Goal: Task Accomplishment & Management: Manage account settings

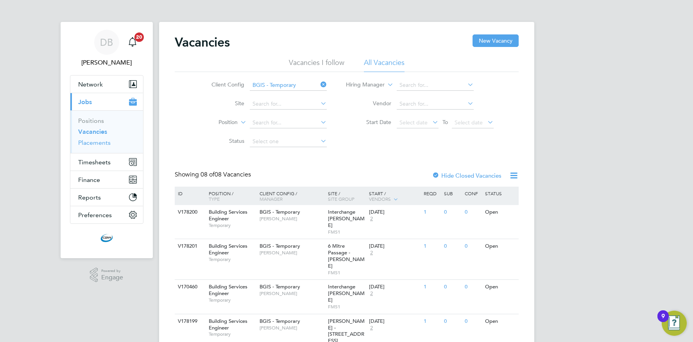
drag, startPoint x: 97, startPoint y: 145, endPoint x: 93, endPoint y: 145, distance: 3.9
click at [97, 145] on link "Placements" at bounding box center [94, 142] width 32 height 7
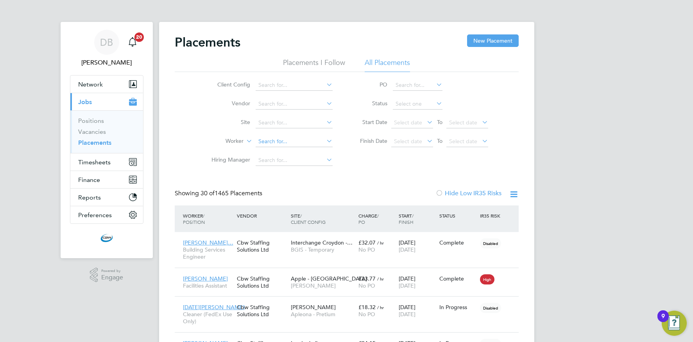
click at [320, 143] on input at bounding box center [294, 141] width 77 height 11
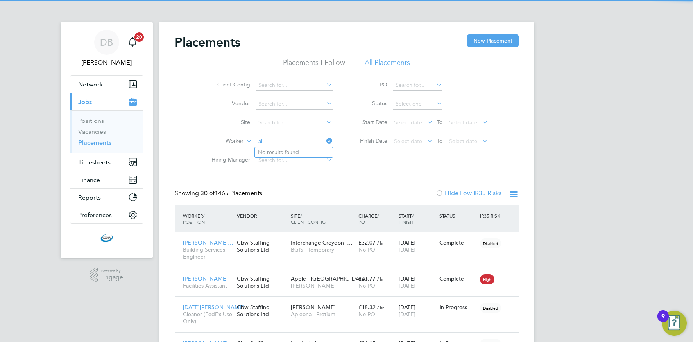
type input "a"
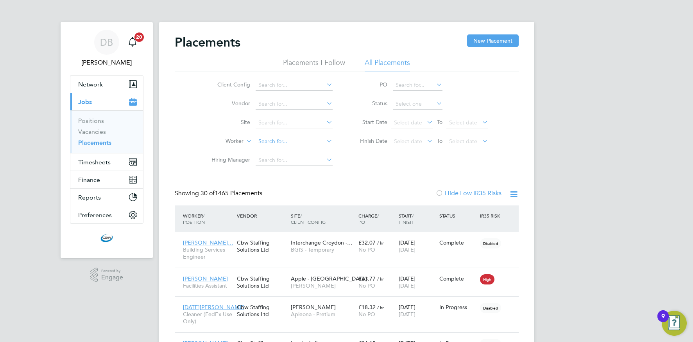
click at [280, 143] on input at bounding box center [294, 141] width 77 height 11
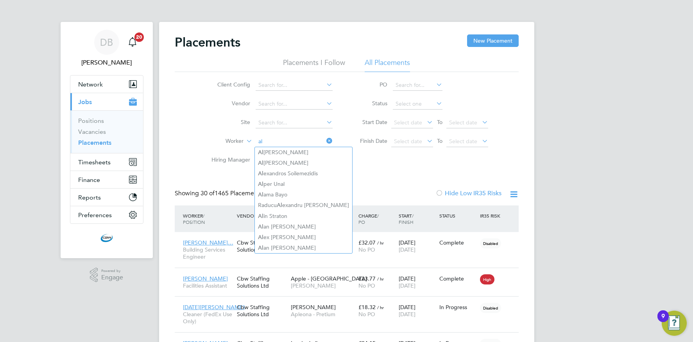
type input "a"
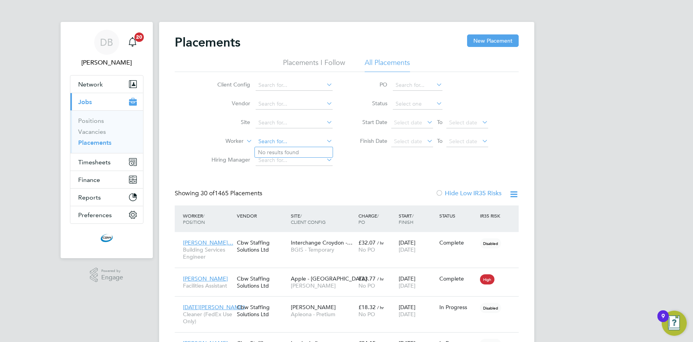
click at [271, 143] on input at bounding box center [294, 141] width 77 height 11
type input "urb"
click at [98, 133] on link "Vacancies" at bounding box center [92, 131] width 28 height 7
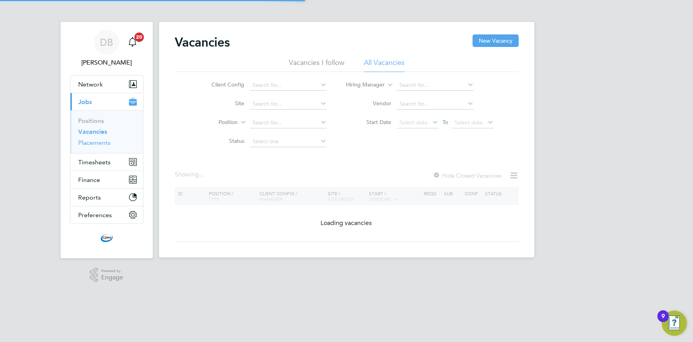
click at [97, 145] on link "Placements" at bounding box center [94, 142] width 32 height 7
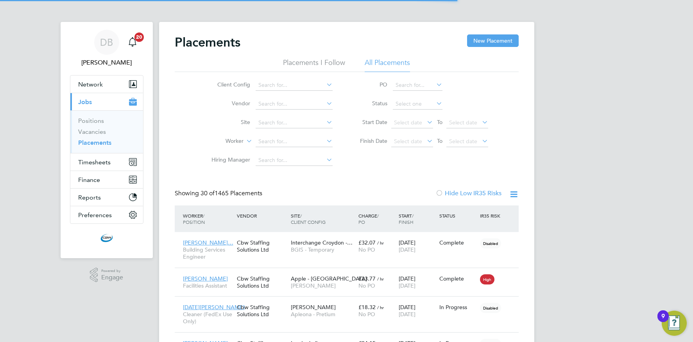
scroll to position [29, 54]
click at [95, 133] on link "Vacancies" at bounding box center [92, 131] width 28 height 7
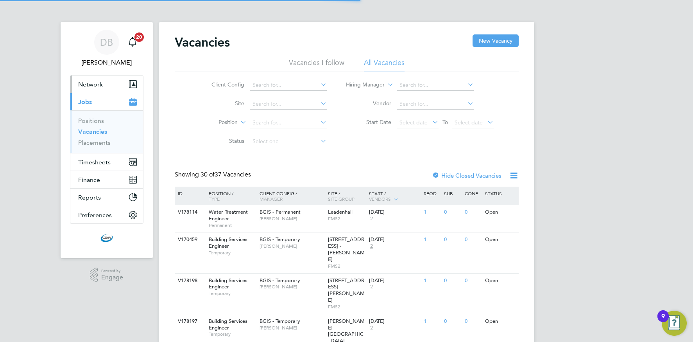
click at [92, 85] on span "Network" at bounding box center [90, 84] width 25 height 7
click at [91, 88] on button "Network" at bounding box center [106, 83] width 73 height 17
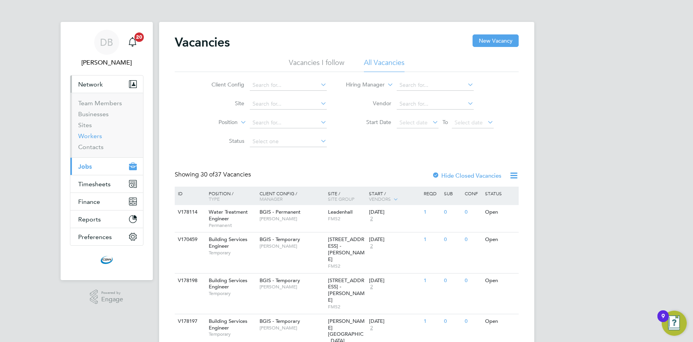
click at [89, 137] on link "Workers" at bounding box center [90, 135] width 24 height 7
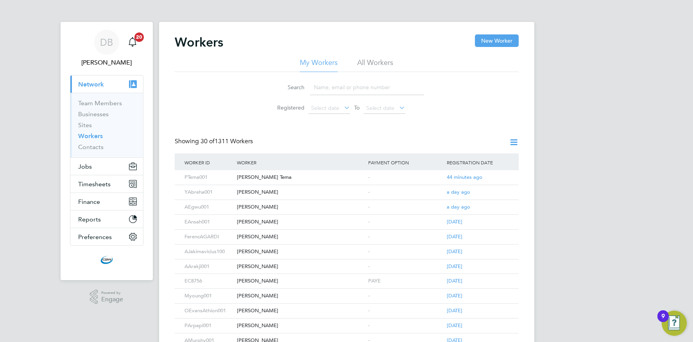
click at [325, 92] on input at bounding box center [367, 87] width 114 height 15
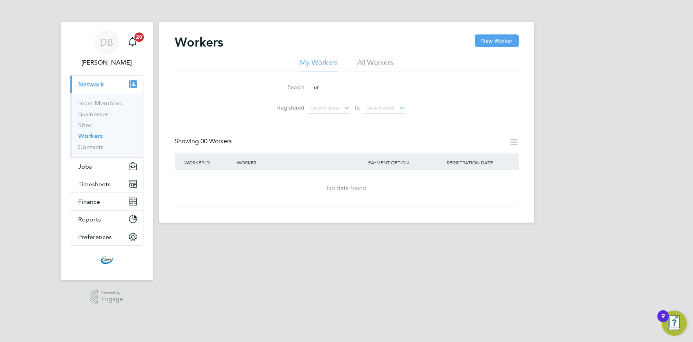
type input "u"
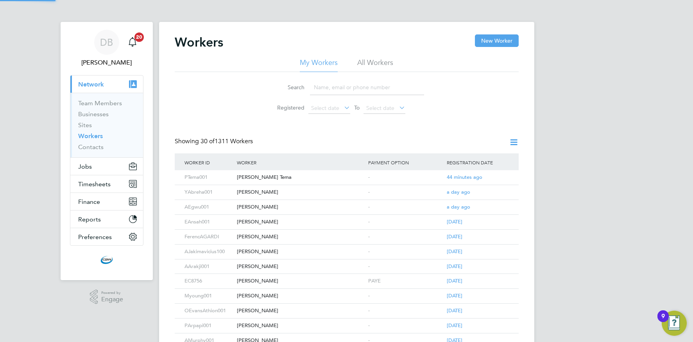
drag, startPoint x: 370, startPoint y: 63, endPoint x: 366, endPoint y: 69, distance: 7.8
click at [370, 63] on li "All Workers" at bounding box center [375, 65] width 36 height 14
click at [324, 84] on input at bounding box center [367, 87] width 114 height 15
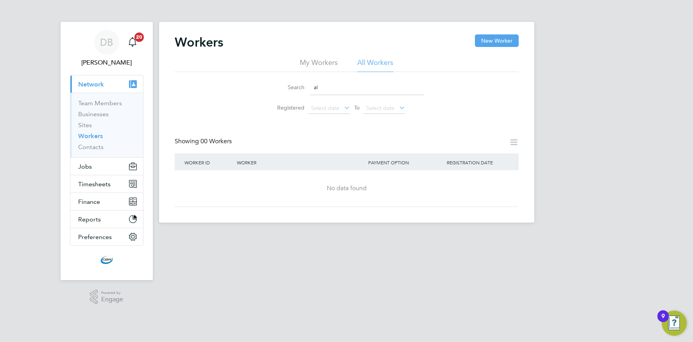
type input "a"
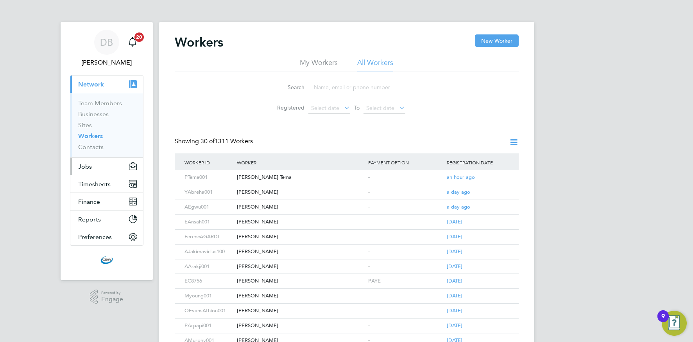
click at [94, 165] on button "Jobs" at bounding box center [106, 166] width 73 height 17
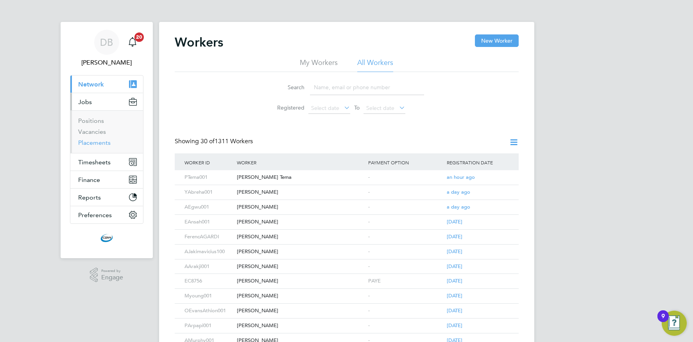
click at [93, 141] on link "Placements" at bounding box center [94, 142] width 32 height 7
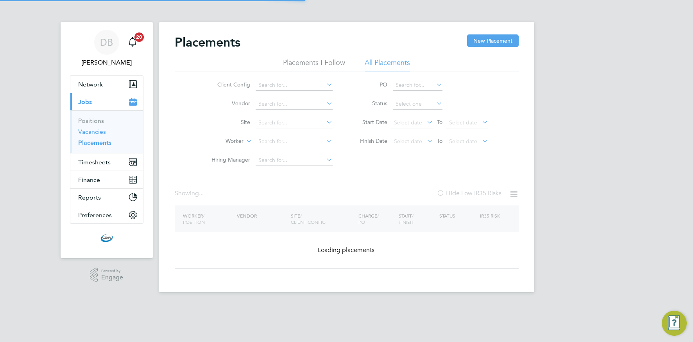
click at [99, 132] on link "Vacancies" at bounding box center [92, 131] width 28 height 7
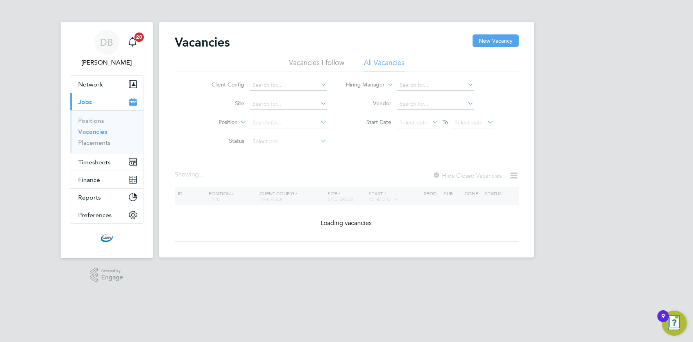
click at [319, 85] on icon at bounding box center [319, 84] width 0 height 11
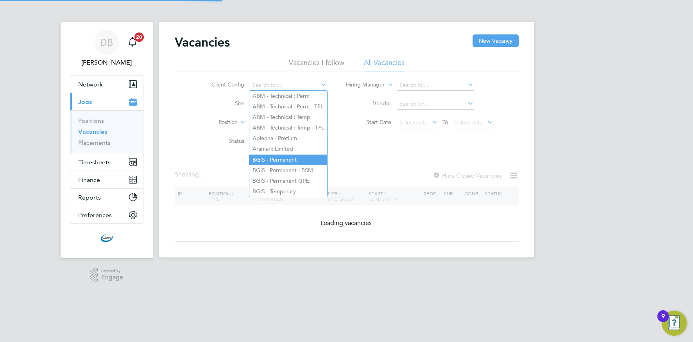
click at [271, 158] on li "BGIS - Permanent" at bounding box center [288, 159] width 78 height 11
type input "BGIS - Permanent"
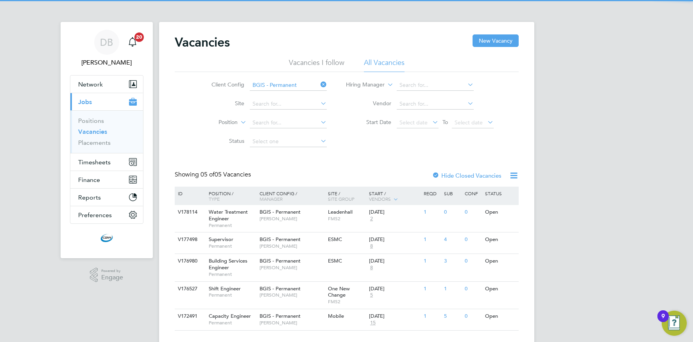
scroll to position [17, 0]
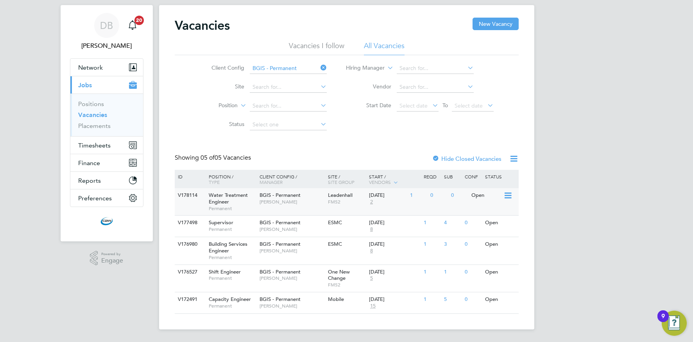
click at [284, 199] on span "[PERSON_NAME]" at bounding box center [292, 202] width 65 height 6
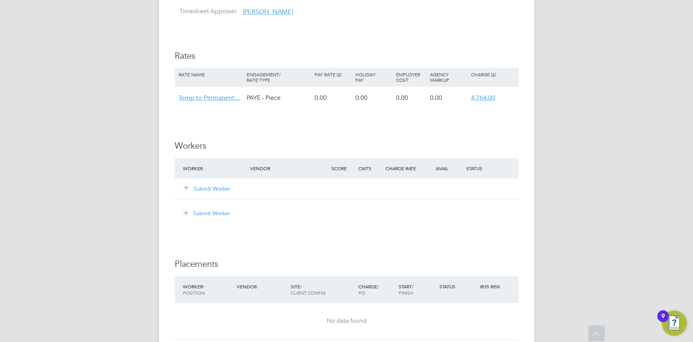
scroll to position [853, 0]
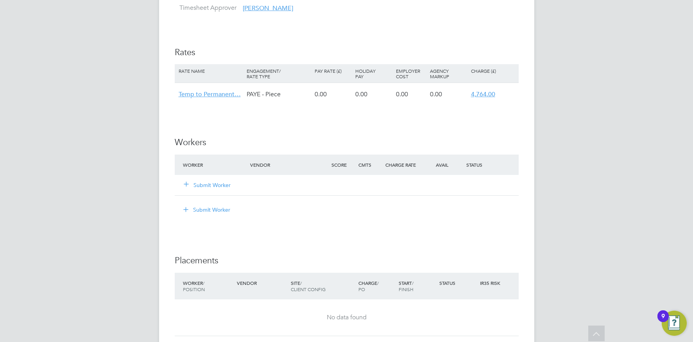
click at [203, 184] on button "Submit Worker" at bounding box center [207, 185] width 47 height 8
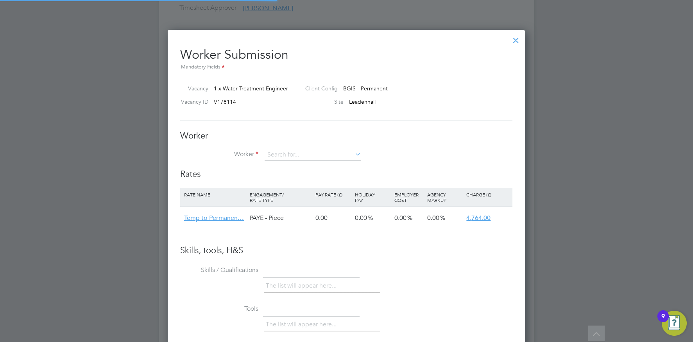
scroll to position [0, 0]
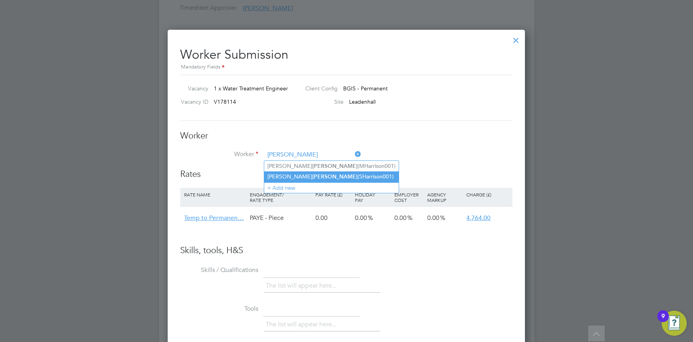
click at [312, 174] on b "Harrison" at bounding box center [334, 176] width 45 height 7
type input "Stephen Harrison (SHarrison001)"
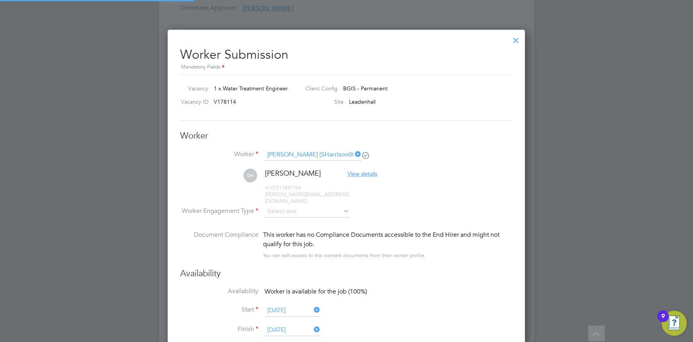
scroll to position [642, 358]
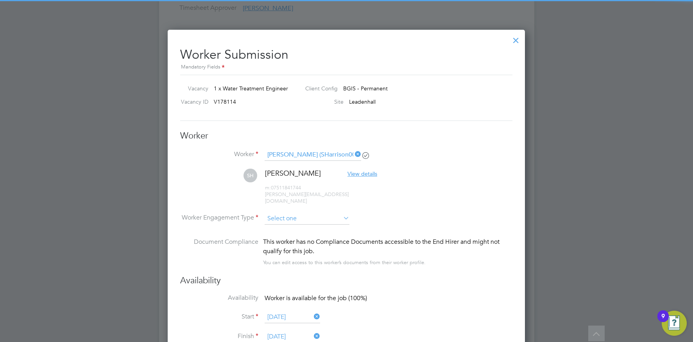
click at [294, 213] on input at bounding box center [307, 219] width 85 height 12
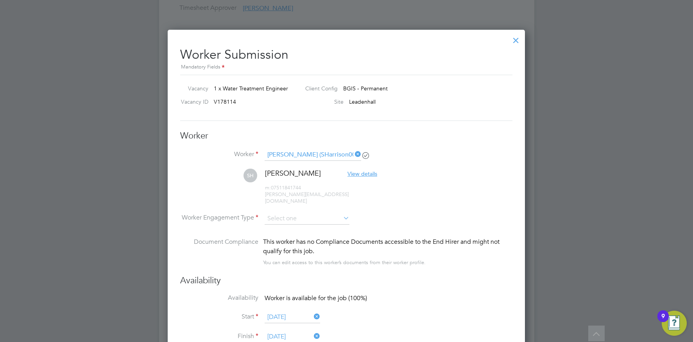
drag, startPoint x: 290, startPoint y: 232, endPoint x: 309, endPoint y: 217, distance: 24.4
click at [290, 232] on li "PAYE" at bounding box center [307, 233] width 86 height 10
type input "PAYE"
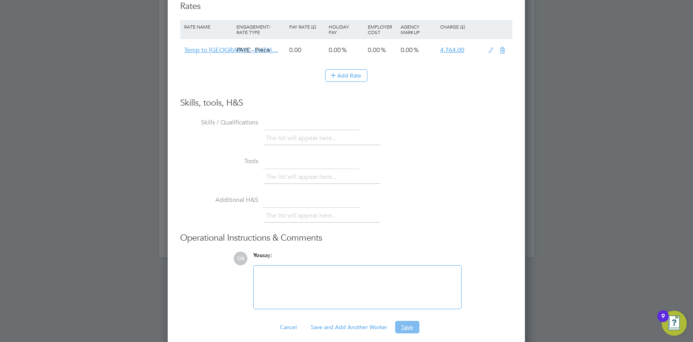
click at [408, 321] on button "Save" at bounding box center [407, 327] width 24 height 13
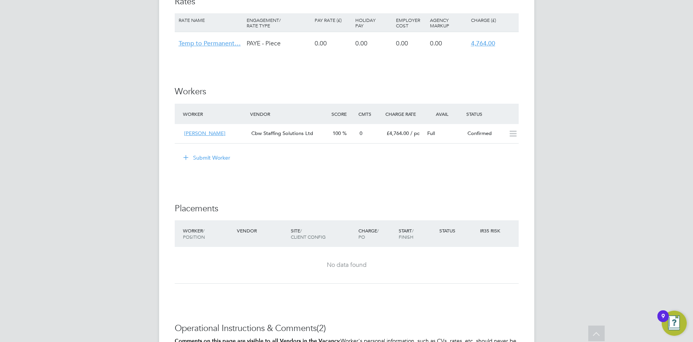
click at [501, 260] on div "No data found" at bounding box center [347, 265] width 328 height 36
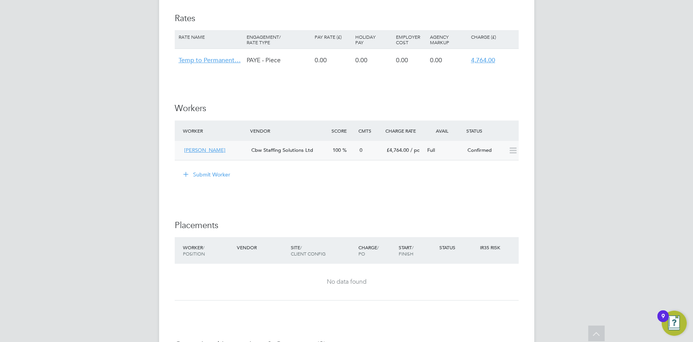
click at [510, 151] on icon at bounding box center [513, 150] width 10 height 6
drag, startPoint x: 470, startPoint y: 188, endPoint x: 366, endPoint y: 158, distance: 109.0
click at [470, 188] on li "Submit Worker" at bounding box center [347, 178] width 344 height 20
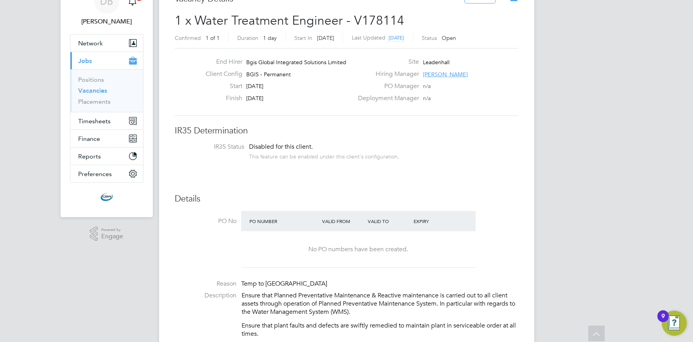
scroll to position [32, 0]
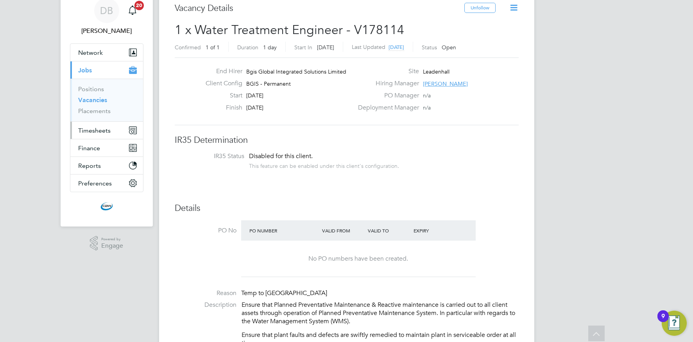
drag, startPoint x: 103, startPoint y: 129, endPoint x: 109, endPoint y: 129, distance: 5.5
click at [103, 129] on span "Timesheets" at bounding box center [94, 130] width 32 height 7
click at [100, 129] on span "Timesheets" at bounding box center [94, 130] width 32 height 7
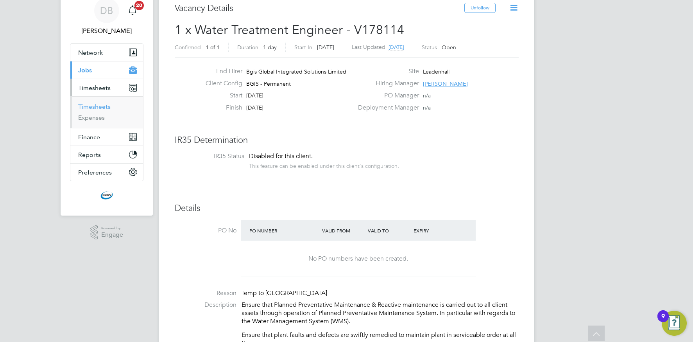
drag, startPoint x: 99, startPoint y: 108, endPoint x: 116, endPoint y: 106, distance: 17.7
click at [99, 108] on link "Timesheets" at bounding box center [94, 106] width 32 height 7
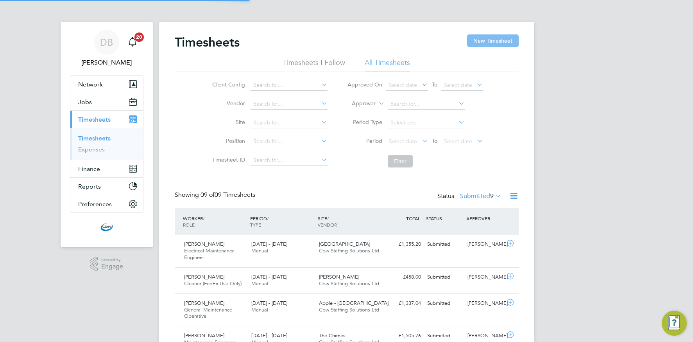
scroll to position [4, 4]
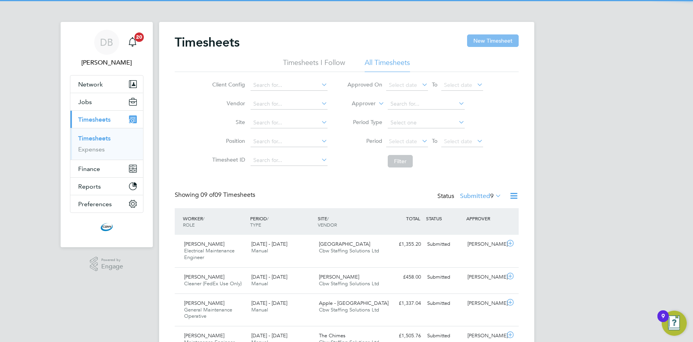
click at [501, 38] on button "New Timesheet" at bounding box center [493, 40] width 52 height 13
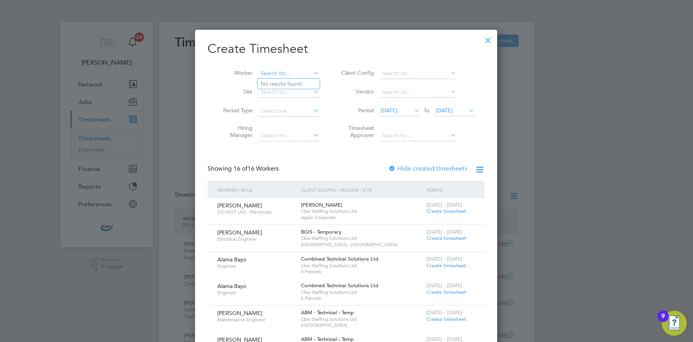
click at [291, 72] on input at bounding box center [288, 73] width 61 height 11
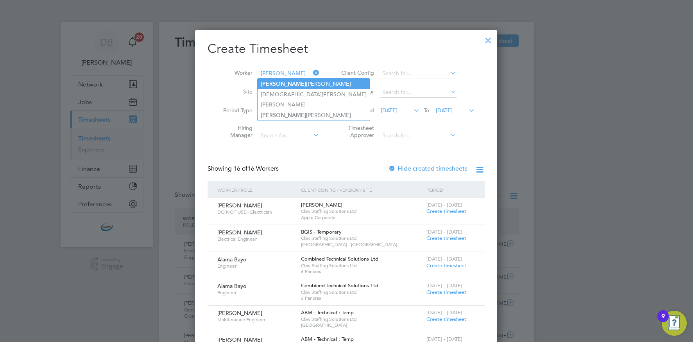
click at [284, 84] on li "Cris tian-Gabriel Negut" at bounding box center [314, 84] width 112 height 11
type input "Cristian-Gabriel Negut"
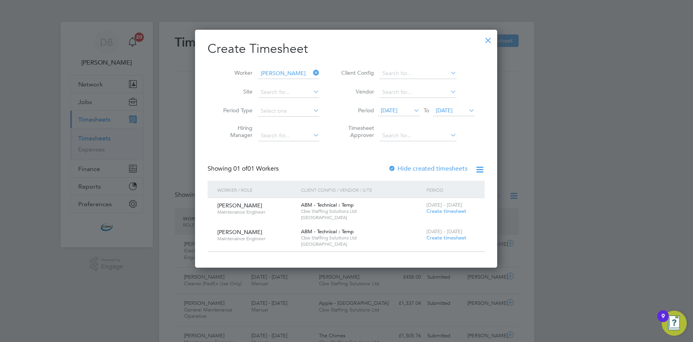
drag, startPoint x: 448, startPoint y: 237, endPoint x: 439, endPoint y: 236, distance: 9.4
click at [448, 237] on span "Create timesheet" at bounding box center [447, 237] width 40 height 7
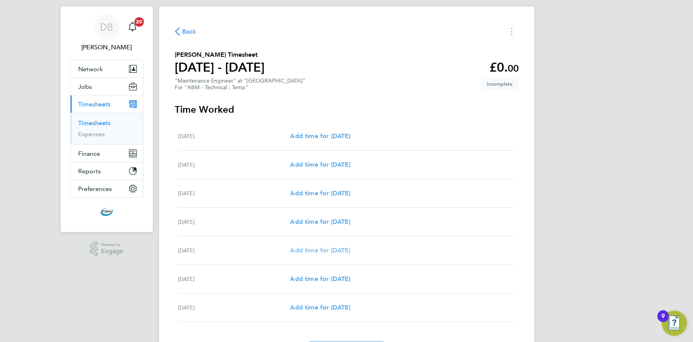
drag, startPoint x: 319, startPoint y: 251, endPoint x: 360, endPoint y: 241, distance: 41.8
click at [319, 251] on span "Add time for Wed 06 Aug" at bounding box center [320, 249] width 60 height 7
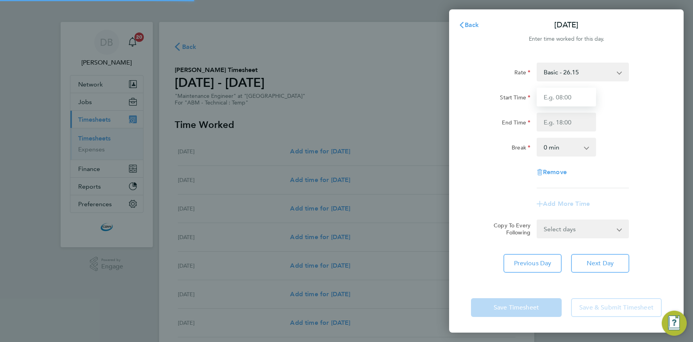
click at [549, 94] on input "Start Time" at bounding box center [566, 97] width 59 height 19
type input "08:00"
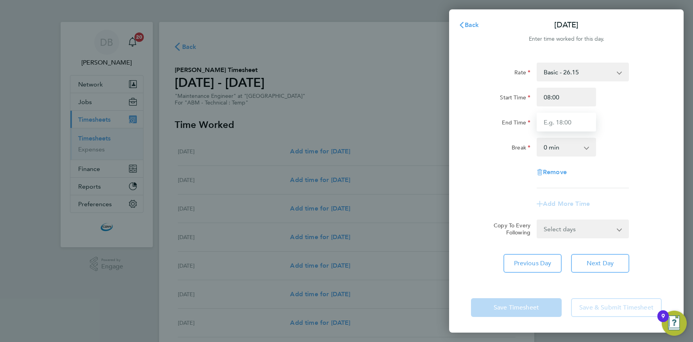
drag, startPoint x: 561, startPoint y: 123, endPoint x: 566, endPoint y: 131, distance: 10.0
click at [561, 124] on input "End Time" at bounding box center [566, 122] width 59 height 19
click at [553, 148] on select "0 min 15 min 30 min 45 min 60 min 75 min 90 min" at bounding box center [562, 146] width 48 height 17
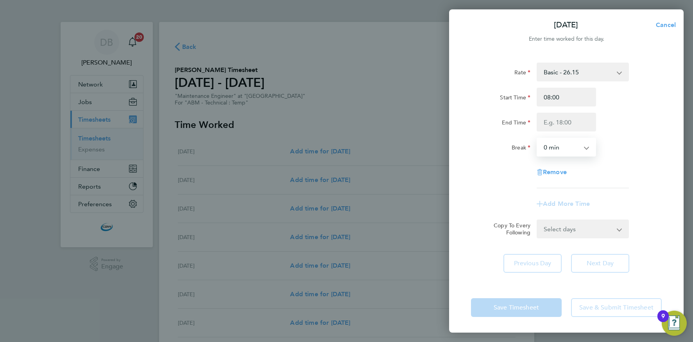
select select "60"
click at [578, 233] on select "Select days Day Thursday Friday" at bounding box center [579, 228] width 82 height 17
select select "DAY"
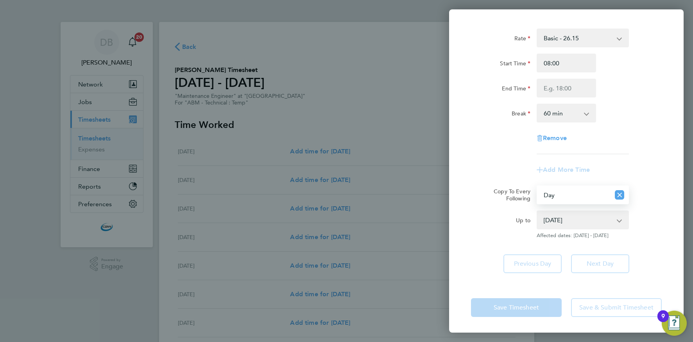
click at [582, 220] on select "07 Aug 2025 08 Aug 2025" at bounding box center [578, 219] width 81 height 17
click at [584, 219] on select "07 Aug 2025 08 Aug 2025" at bounding box center [578, 219] width 81 height 17
click at [577, 220] on select "07 Aug 2025 08 Aug 2025" at bounding box center [578, 219] width 81 height 17
select select "2025-08-08"
click at [656, 274] on div "Rate Basic - 26.15 Start Time 08:00 End Time Break 0 min 15 min 30 min 45 min 6…" at bounding box center [566, 150] width 235 height 263
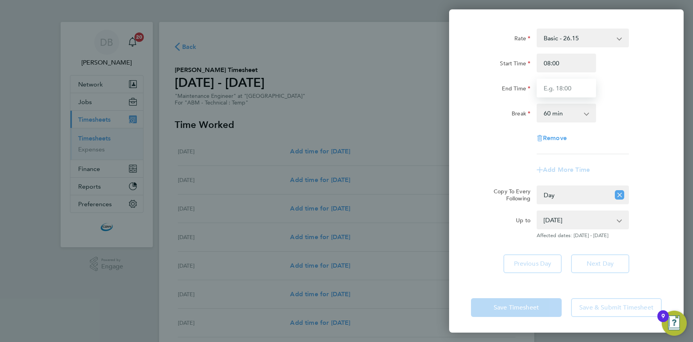
click at [559, 88] on input "End Time" at bounding box center [566, 88] width 59 height 19
type input "17:00"
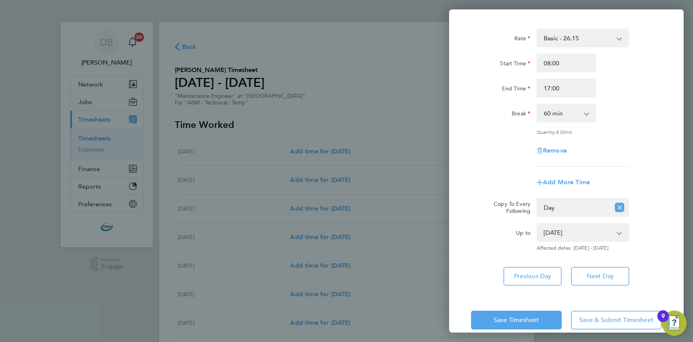
click at [651, 255] on div "Rate Basic - 26.15 Start Time 08:00 End Time 17:00 Break 0 min 15 min 30 min 45…" at bounding box center [566, 157] width 235 height 276
click at [607, 316] on span "Save & Submit Timesheet" at bounding box center [616, 320] width 74 height 8
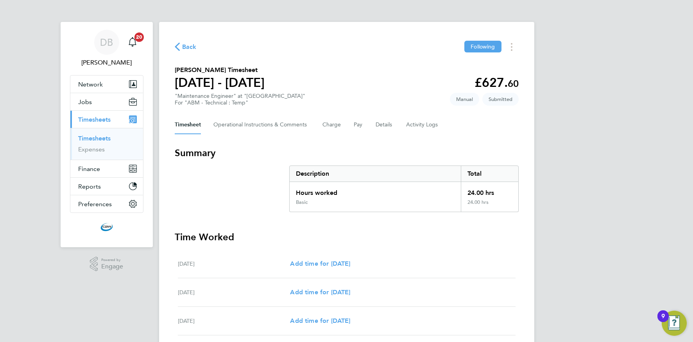
click at [197, 51] on div "Back Following" at bounding box center [347, 47] width 344 height 12
click at [180, 47] on span "Back" at bounding box center [186, 46] width 22 height 7
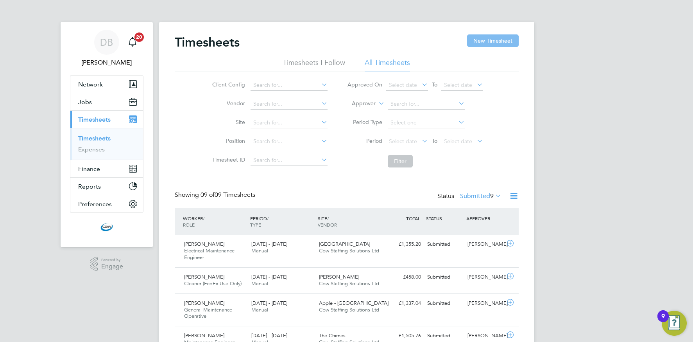
drag, startPoint x: 491, startPoint y: 38, endPoint x: 482, endPoint y: 40, distance: 9.1
click at [491, 38] on button "New Timesheet" at bounding box center [493, 40] width 52 height 13
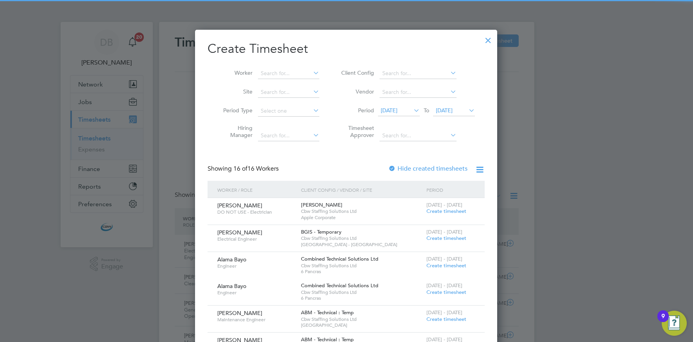
click at [449, 74] on icon at bounding box center [449, 72] width 0 height 11
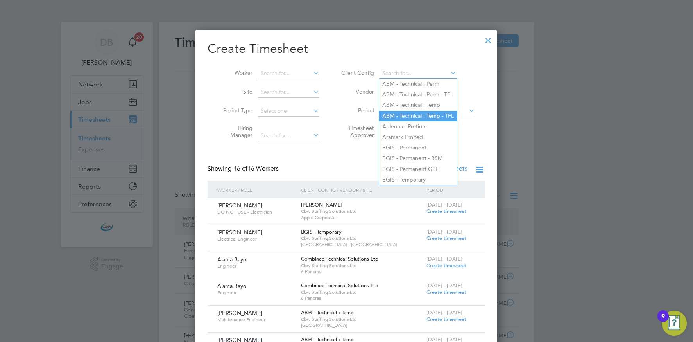
drag, startPoint x: 406, startPoint y: 103, endPoint x: 399, endPoint y: 109, distance: 9.7
click at [406, 103] on li "ABM - Technical : Temp" at bounding box center [418, 105] width 78 height 11
type input "ABM - Technical : Temp"
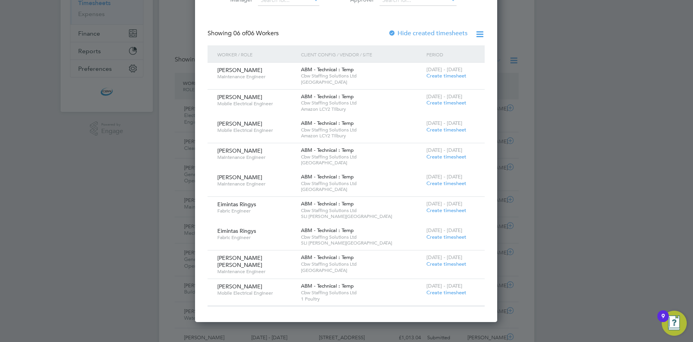
click at [445, 289] on span "Create timesheet" at bounding box center [447, 292] width 40 height 7
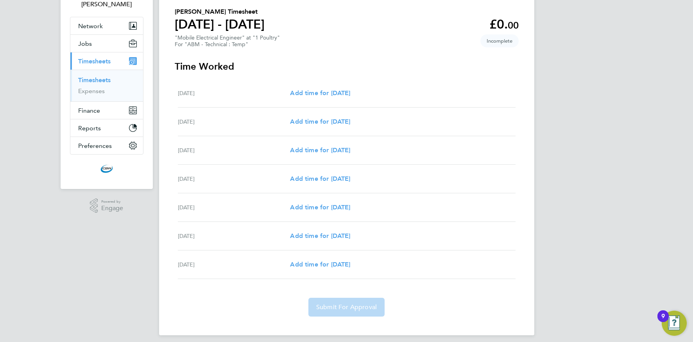
click at [86, 78] on link "Timesheets" at bounding box center [94, 79] width 32 height 7
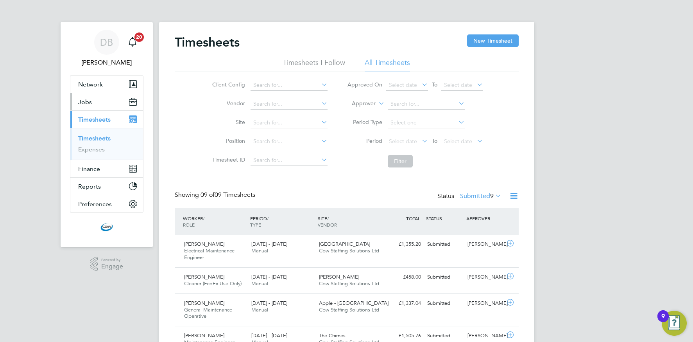
click at [89, 102] on span "Jobs" at bounding box center [85, 101] width 14 height 7
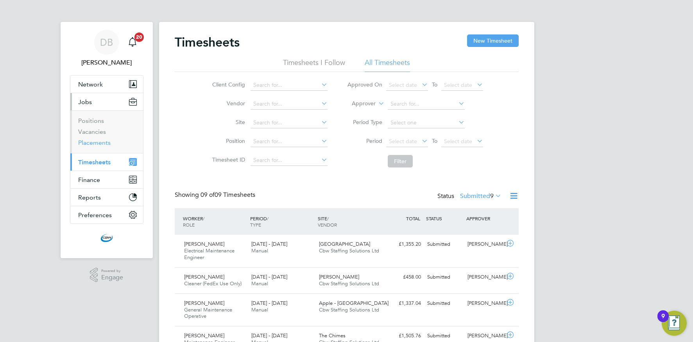
drag, startPoint x: 97, startPoint y: 142, endPoint x: 157, endPoint y: 154, distance: 61.9
click at [97, 142] on link "Placements" at bounding box center [94, 142] width 32 height 7
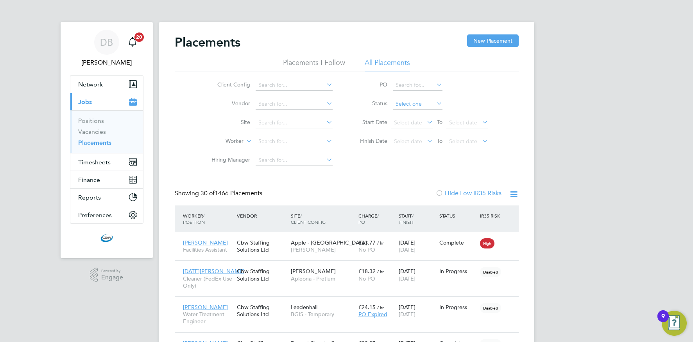
click at [428, 104] on input at bounding box center [418, 104] width 50 height 11
drag, startPoint x: 412, startPoint y: 131, endPoint x: 438, endPoint y: 139, distance: 26.9
click at [412, 131] on li "Pending" at bounding box center [417, 135] width 50 height 10
type input "Pending"
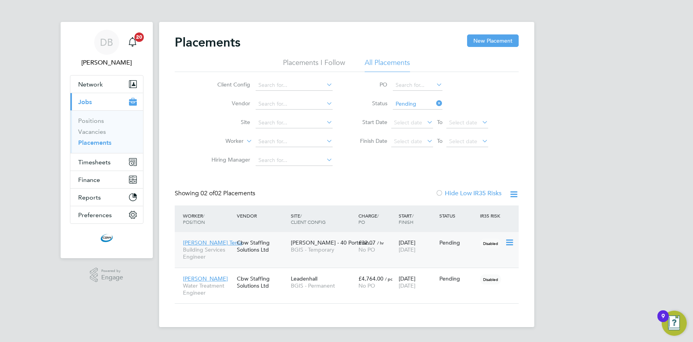
click at [508, 241] on icon at bounding box center [509, 242] width 8 height 9
click at [464, 290] on li "Start" at bounding box center [485, 290] width 56 height 11
type input "Davinia Vassel"
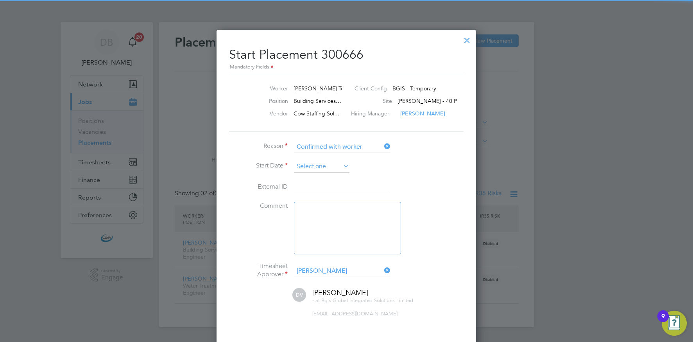
click at [313, 169] on input at bounding box center [322, 167] width 56 height 12
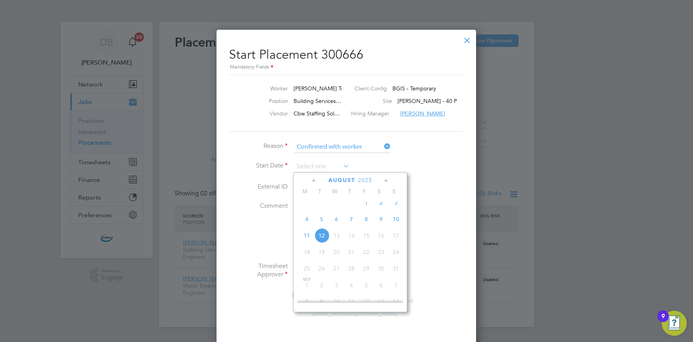
drag, startPoint x: 307, startPoint y: 240, endPoint x: 319, endPoint y: 254, distance: 18.3
click at [307, 240] on span "11" at bounding box center [307, 235] width 15 height 15
type input "[DATE]"
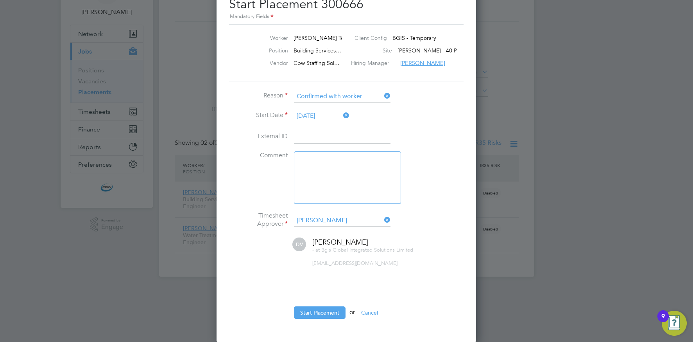
drag, startPoint x: 322, startPoint y: 310, endPoint x: 394, endPoint y: 300, distance: 73.0
click at [322, 310] on button "Start Placement" at bounding box center [320, 312] width 52 height 13
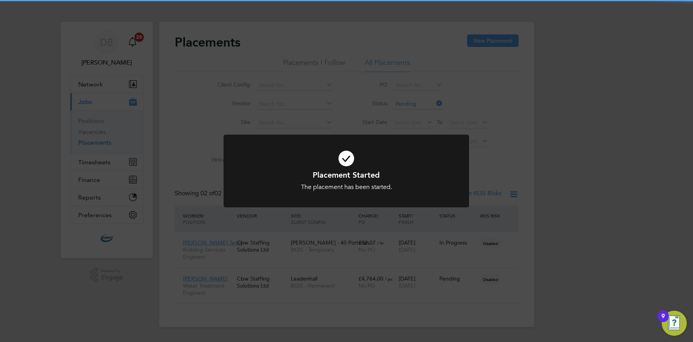
drag, startPoint x: 461, startPoint y: 232, endPoint x: 450, endPoint y: 232, distance: 10.9
click at [461, 232] on div "Placement Started The placement has been started. Cancel Okay" at bounding box center [346, 171] width 693 height 342
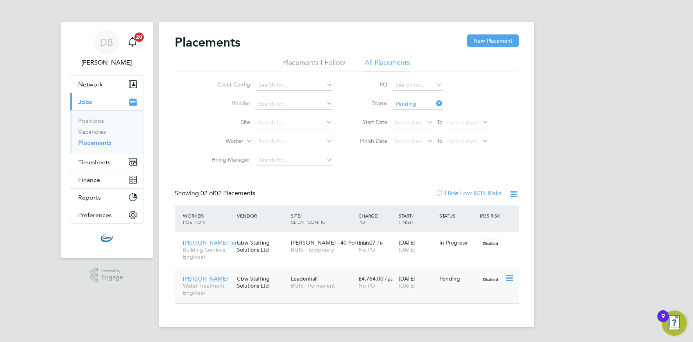
click at [509, 278] on icon at bounding box center [509, 277] width 8 height 9
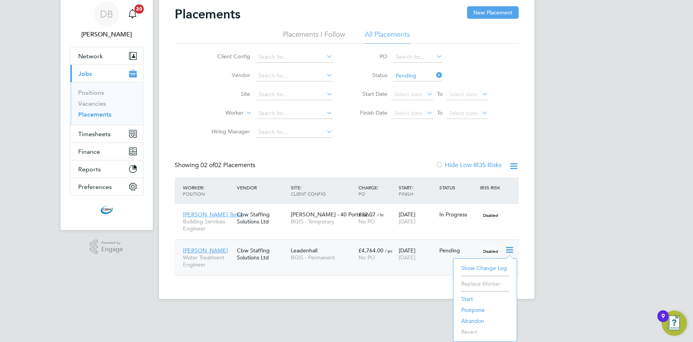
click at [466, 294] on li "Start" at bounding box center [485, 298] width 56 height 11
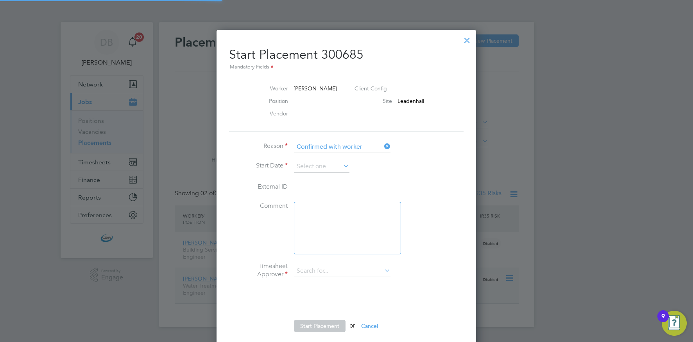
type input "[PERSON_NAME]"
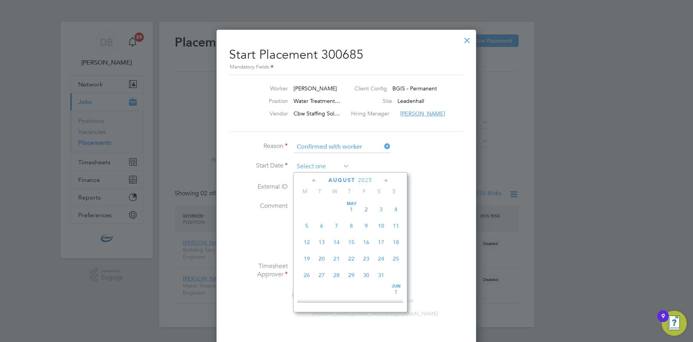
click at [329, 166] on input at bounding box center [322, 167] width 56 height 12
click at [309, 243] on span "11" at bounding box center [307, 235] width 15 height 15
type input "[DATE]"
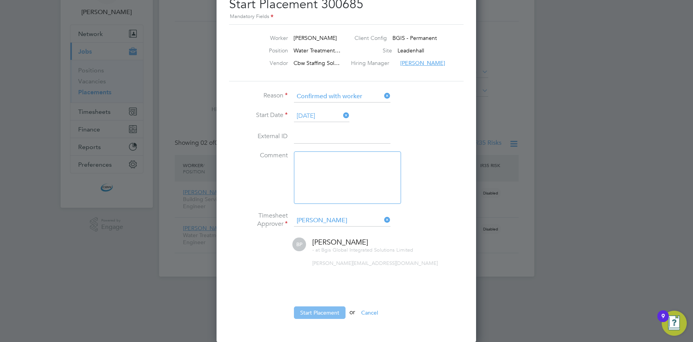
drag, startPoint x: 325, startPoint y: 314, endPoint x: 320, endPoint y: 311, distance: 4.9
click at [325, 313] on button "Start Placement" at bounding box center [320, 312] width 52 height 13
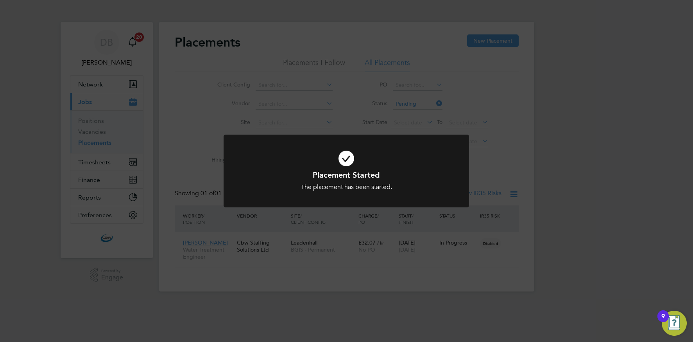
click at [186, 149] on div "Placement Started The placement has been started. Cancel Okay" at bounding box center [346, 171] width 693 height 342
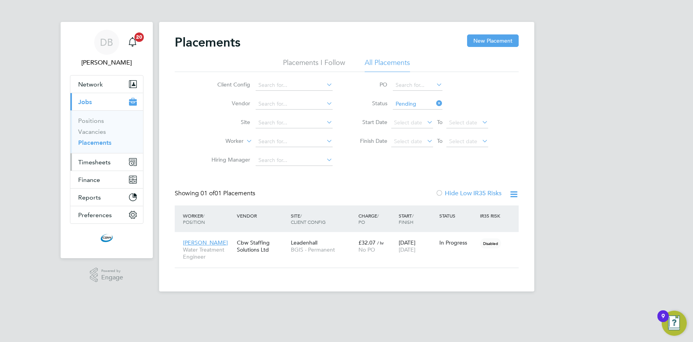
click at [103, 161] on span "Timesheets" at bounding box center [94, 161] width 32 height 7
click at [93, 163] on span "Timesheets" at bounding box center [94, 161] width 32 height 7
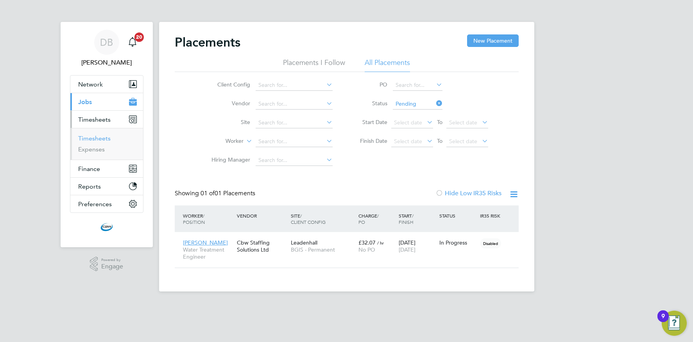
drag, startPoint x: 102, startPoint y: 140, endPoint x: 114, endPoint y: 138, distance: 12.6
click at [102, 140] on link "Timesheets" at bounding box center [94, 138] width 32 height 7
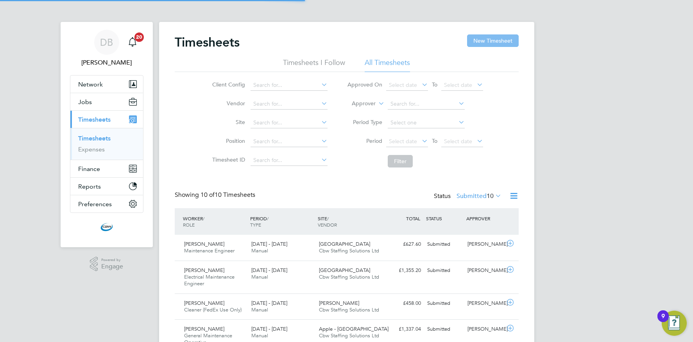
click at [493, 42] on button "New Timesheet" at bounding box center [493, 40] width 52 height 13
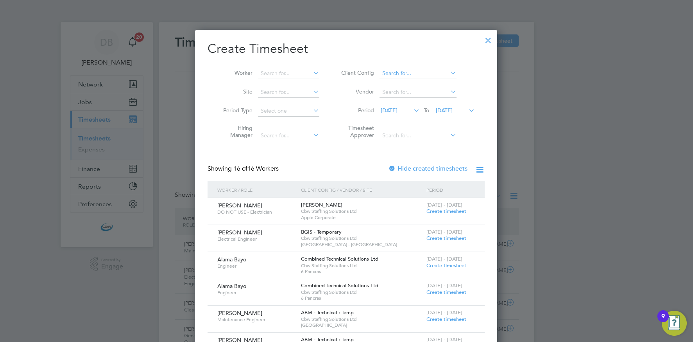
click at [415, 71] on input at bounding box center [418, 73] width 77 height 11
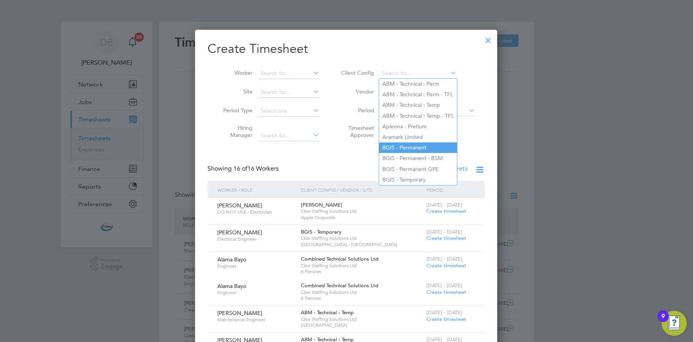
click at [415, 145] on li "BGIS - Permanent" at bounding box center [418, 147] width 78 height 11
type input "BGIS - Permanent"
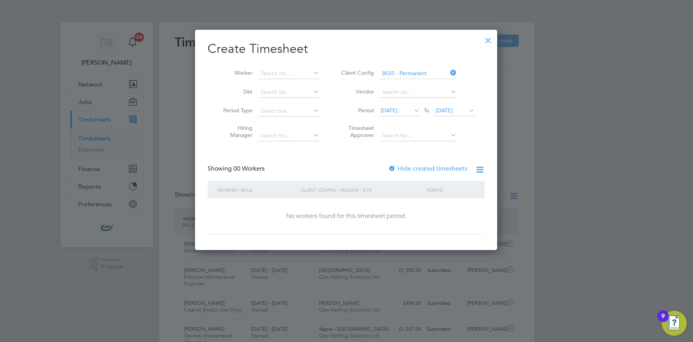
click at [453, 111] on span "[DATE]" at bounding box center [444, 110] width 17 height 7
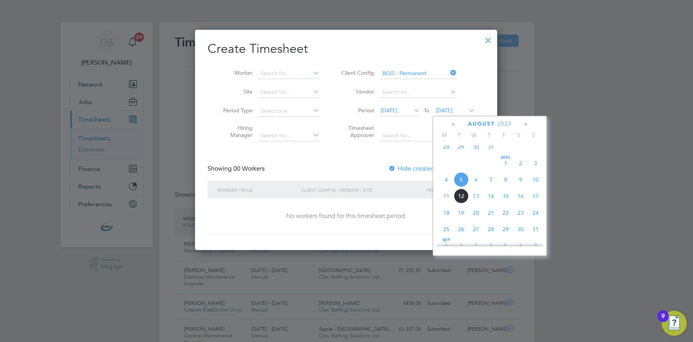
click at [449, 203] on span "11" at bounding box center [446, 195] width 15 height 15
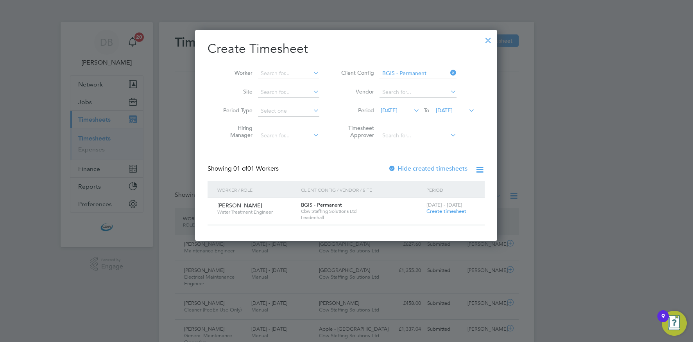
click at [438, 210] on span "Create timesheet" at bounding box center [447, 211] width 40 height 7
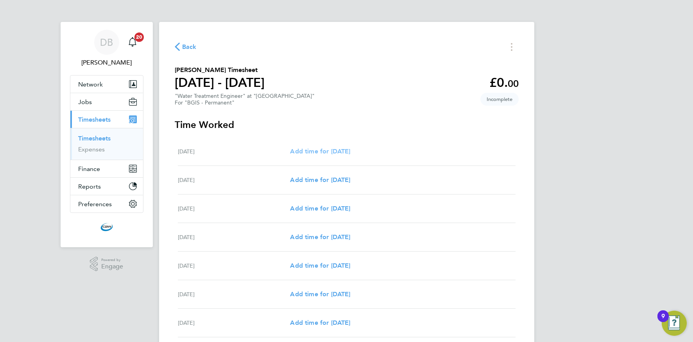
click at [314, 150] on span "Add time for Mon 11 Aug" at bounding box center [320, 150] width 60 height 7
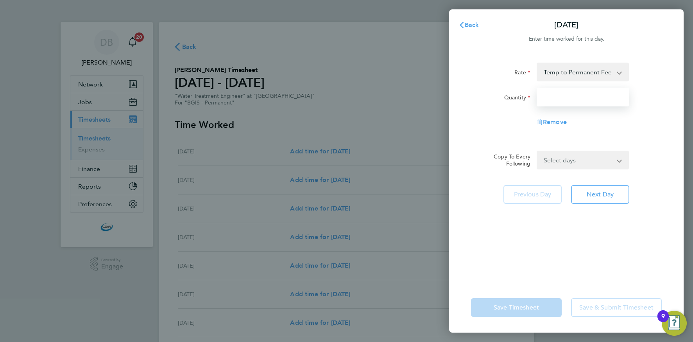
click at [587, 92] on input "Quantity" at bounding box center [583, 97] width 92 height 19
type input "1"
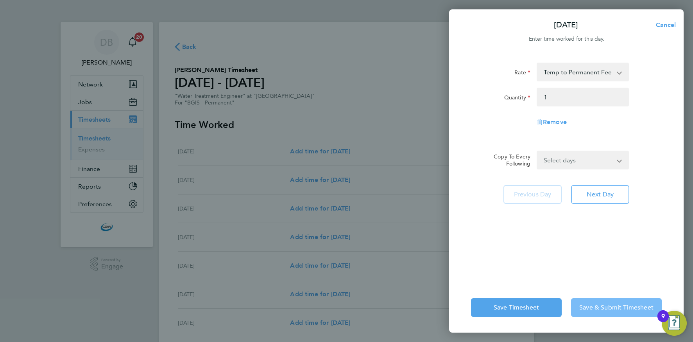
drag, startPoint x: 608, startPoint y: 303, endPoint x: 604, endPoint y: 301, distance: 4.6
click at [608, 303] on span "Save & Submit Timesheet" at bounding box center [616, 307] width 74 height 8
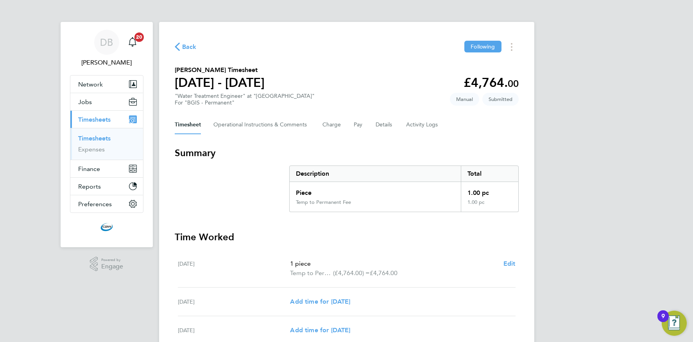
drag, startPoint x: 93, startPoint y: 138, endPoint x: 102, endPoint y: 138, distance: 9.4
click at [93, 138] on link "Timesheets" at bounding box center [94, 138] width 32 height 7
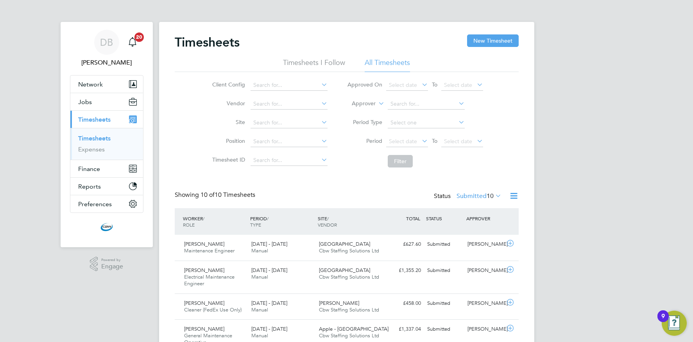
click at [516, 197] on icon at bounding box center [514, 196] width 10 height 10
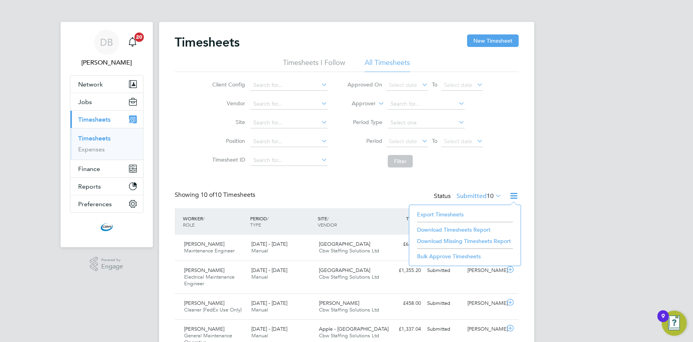
drag, startPoint x: 434, startPoint y: 216, endPoint x: 429, endPoint y: 216, distance: 5.9
click at [434, 216] on li "Export Timesheets" at bounding box center [465, 214] width 104 height 11
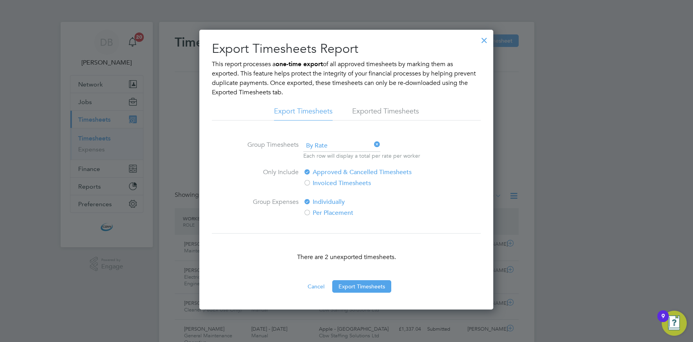
click at [351, 284] on button "Export Timesheets" at bounding box center [361, 286] width 59 height 13
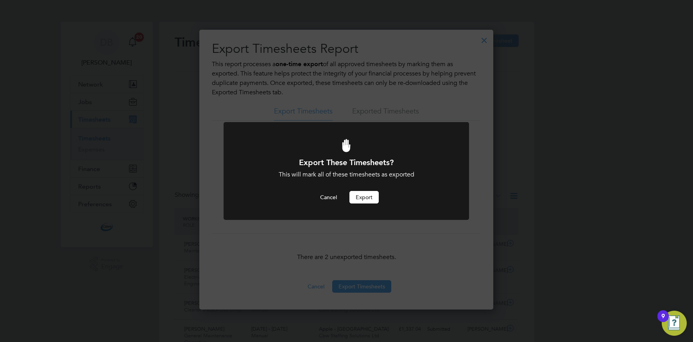
click at [354, 196] on button "Export" at bounding box center [364, 197] width 29 height 13
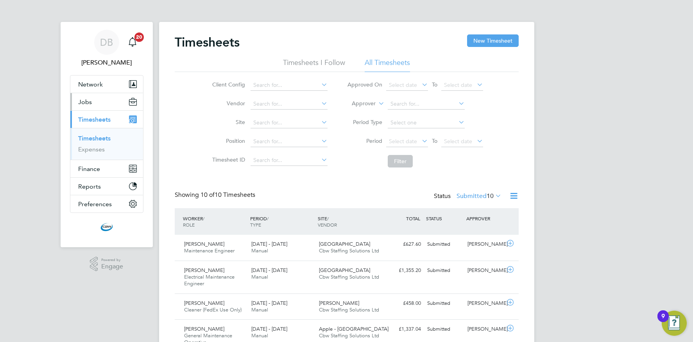
click at [97, 105] on button "Jobs" at bounding box center [106, 101] width 73 height 17
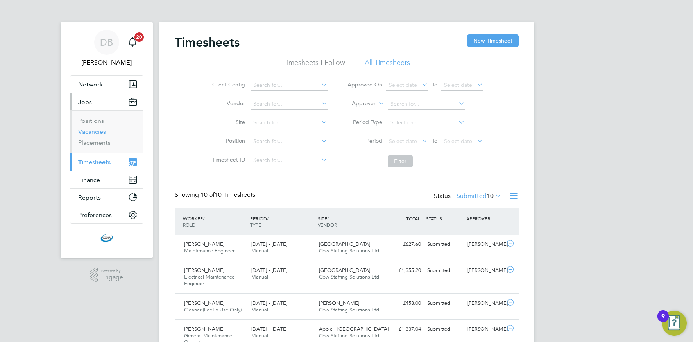
click at [97, 133] on link "Vacancies" at bounding box center [92, 131] width 28 height 7
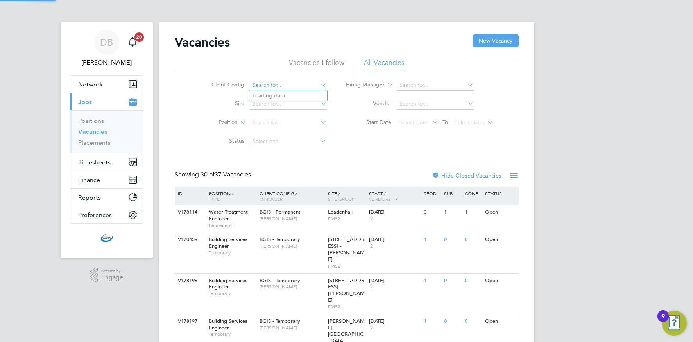
click at [305, 86] on input at bounding box center [288, 85] width 77 height 11
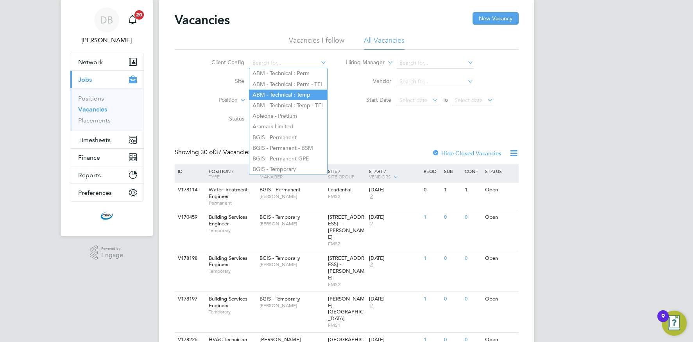
click at [283, 93] on li "ABM - Technical : Temp" at bounding box center [288, 95] width 78 height 11
type input "ABM - Technical : Temp"
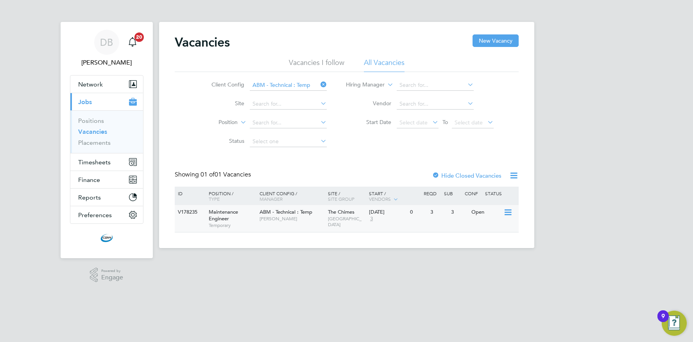
click at [310, 222] on div "ABM - Technical : Temp Kerry Coles" at bounding box center [292, 215] width 68 height 20
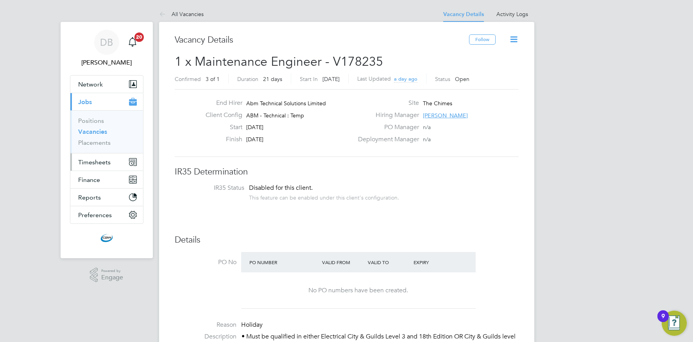
drag, startPoint x: 98, startPoint y: 159, endPoint x: 104, endPoint y: 158, distance: 6.0
click at [97, 159] on span "Timesheets" at bounding box center [94, 161] width 32 height 7
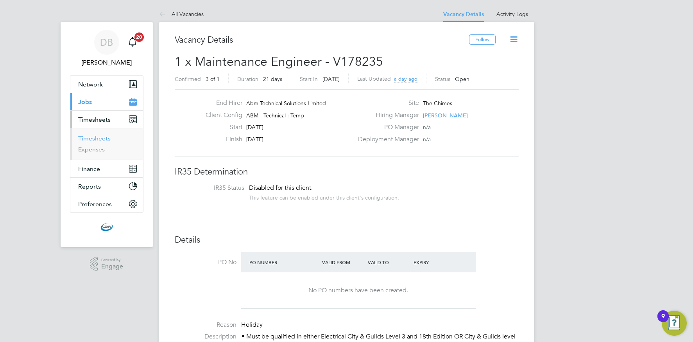
drag, startPoint x: 105, startPoint y: 139, endPoint x: 119, endPoint y: 138, distance: 14.1
click at [105, 139] on link "Timesheets" at bounding box center [94, 138] width 32 height 7
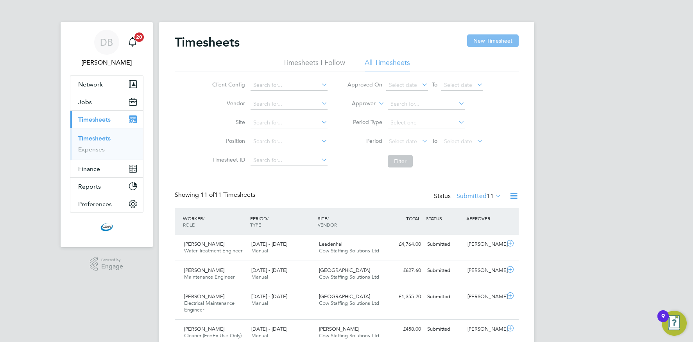
click at [484, 40] on button "New Timesheet" at bounding box center [493, 40] width 52 height 13
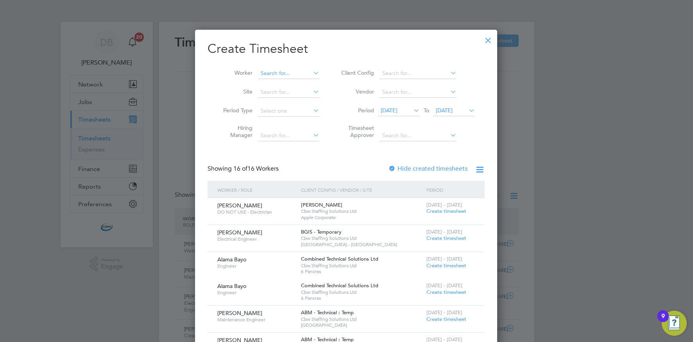
click at [309, 72] on input at bounding box center [288, 73] width 61 height 11
click at [444, 66] on li "Client Config" at bounding box center [407, 73] width 156 height 19
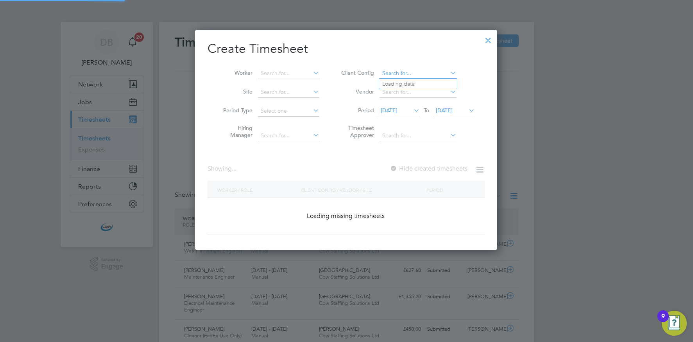
drag, startPoint x: 430, startPoint y: 77, endPoint x: 424, endPoint y: 84, distance: 8.8
click at [430, 77] on input at bounding box center [418, 73] width 77 height 11
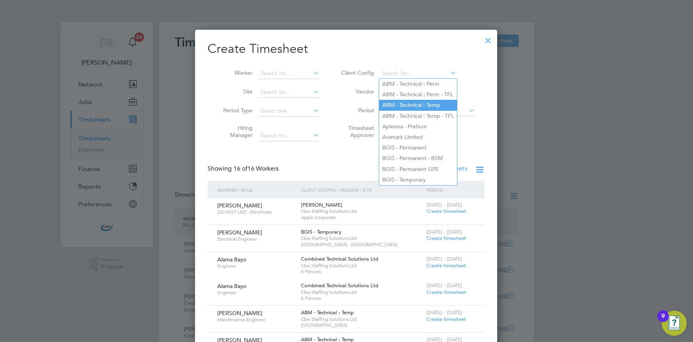
click at [410, 105] on li "ABM - Technical : Temp" at bounding box center [418, 105] width 78 height 11
type input "ABM - Technical : Temp"
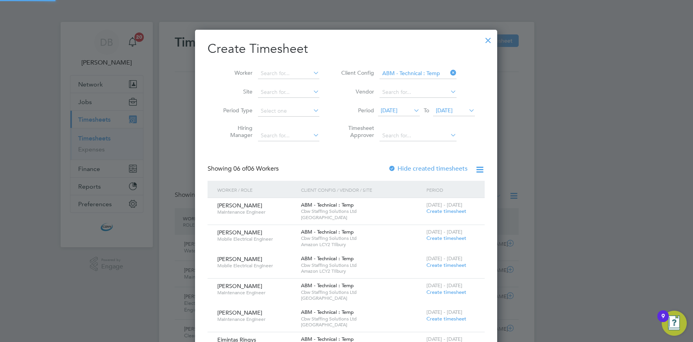
click at [457, 106] on span "[DATE]" at bounding box center [454, 111] width 42 height 11
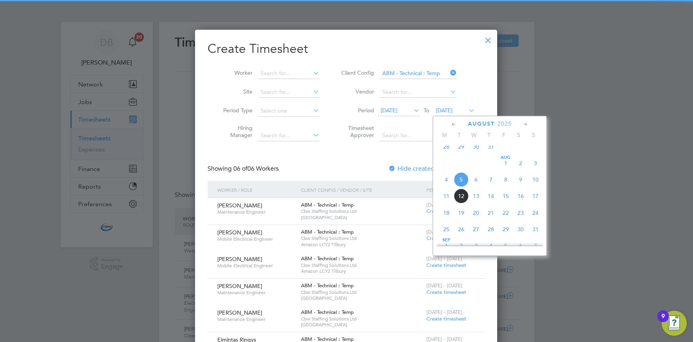
click at [453, 112] on span "[DATE]" at bounding box center [444, 110] width 17 height 7
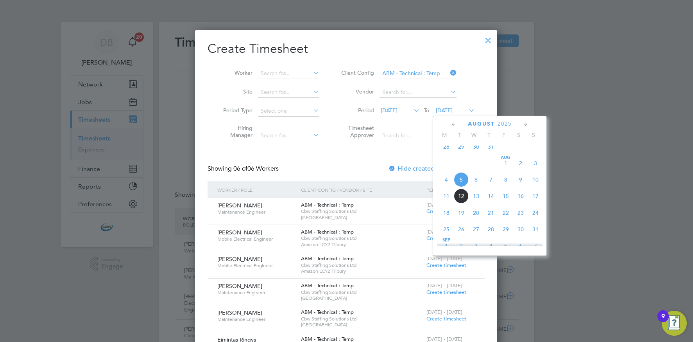
click at [533, 186] on span "10" at bounding box center [535, 179] width 15 height 15
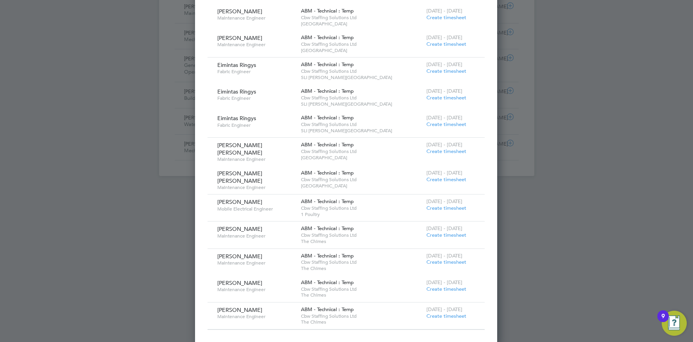
click at [442, 258] on span "Create timesheet" at bounding box center [447, 261] width 40 height 7
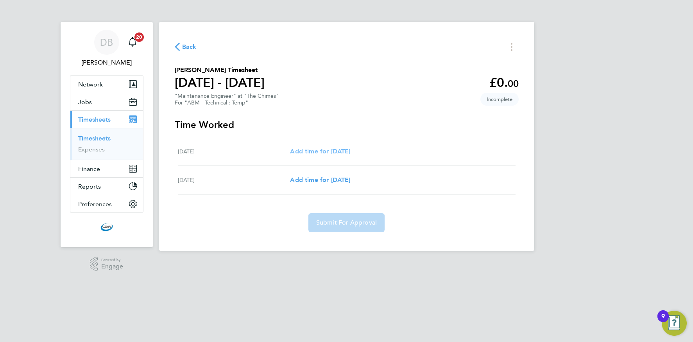
click at [334, 149] on span "Add time for Thu 07 Aug" at bounding box center [320, 150] width 60 height 7
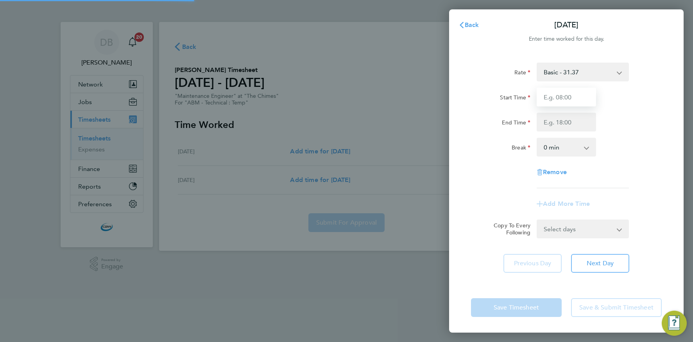
drag, startPoint x: 561, startPoint y: 88, endPoint x: 560, endPoint y: 93, distance: 4.5
click at [561, 89] on input "Start Time" at bounding box center [566, 97] width 59 height 19
type input "07:00"
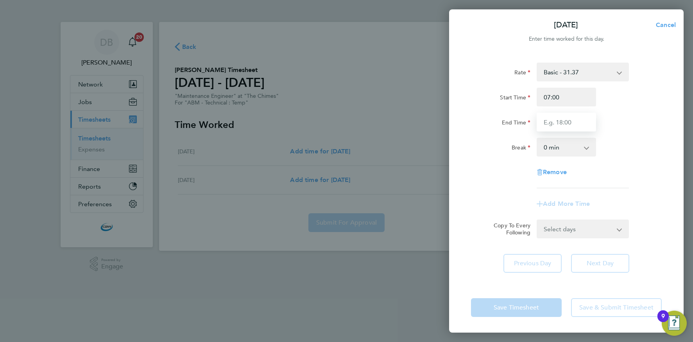
click at [544, 121] on input "End Time" at bounding box center [566, 122] width 59 height 19
type input "19:00"
click at [556, 149] on select "0 min 15 min 30 min 45 min 60 min 75 min 90 min" at bounding box center [562, 146] width 48 height 17
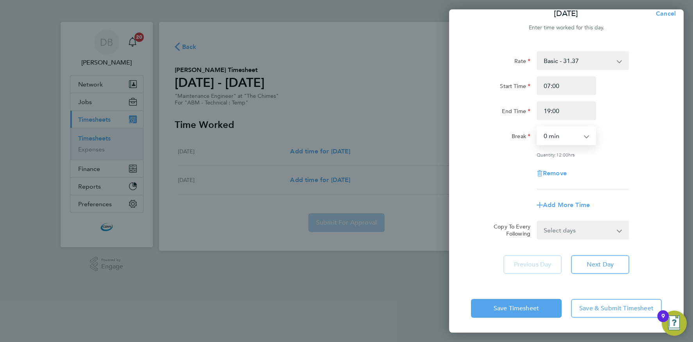
click at [589, 221] on select "Select days Friday" at bounding box center [579, 229] width 82 height 17
select select "FRI"
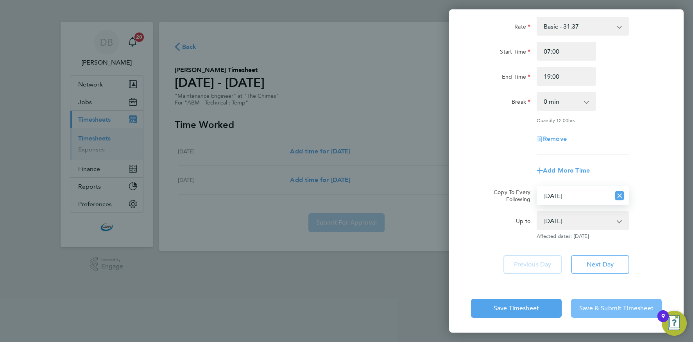
click at [605, 312] on button "Save & Submit Timesheet" at bounding box center [616, 308] width 91 height 19
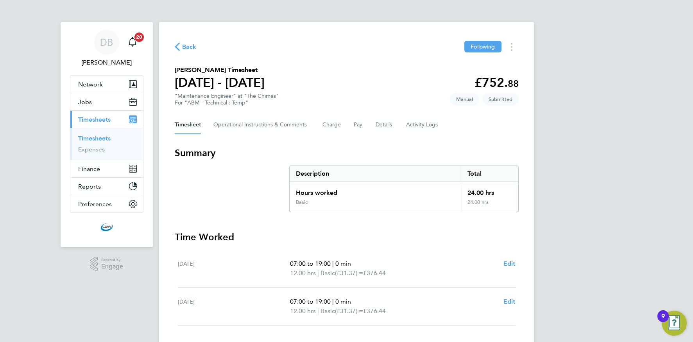
click at [192, 48] on span "Back" at bounding box center [189, 46] width 14 height 9
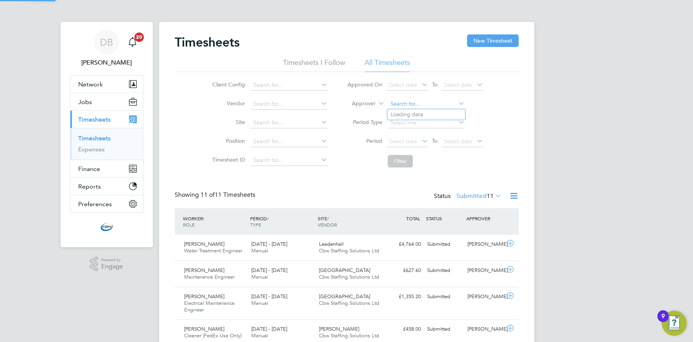
drag, startPoint x: 395, startPoint y: 104, endPoint x: 453, endPoint y: 4, distance: 115.6
click at [400, 99] on input at bounding box center [426, 104] width 77 height 11
